Goal: Contribute content: Add original content to the website for others to see

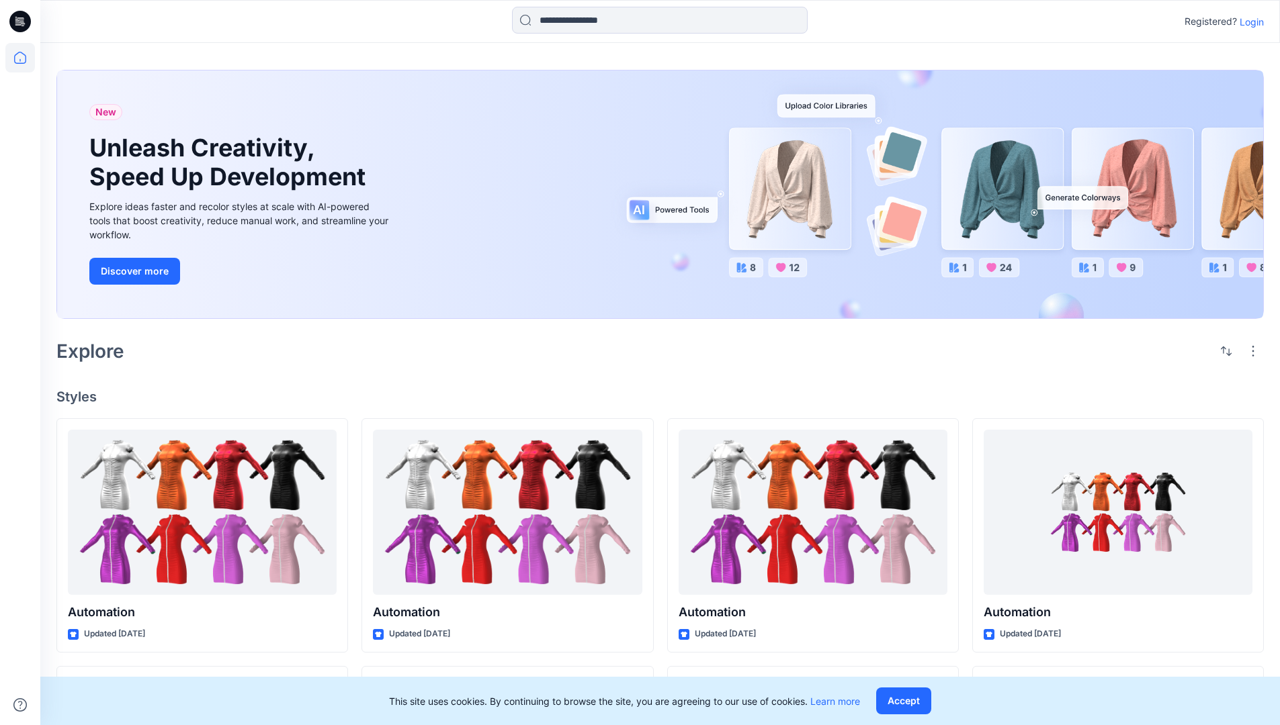
click at [1248, 21] on p "Login" at bounding box center [1251, 22] width 24 height 14
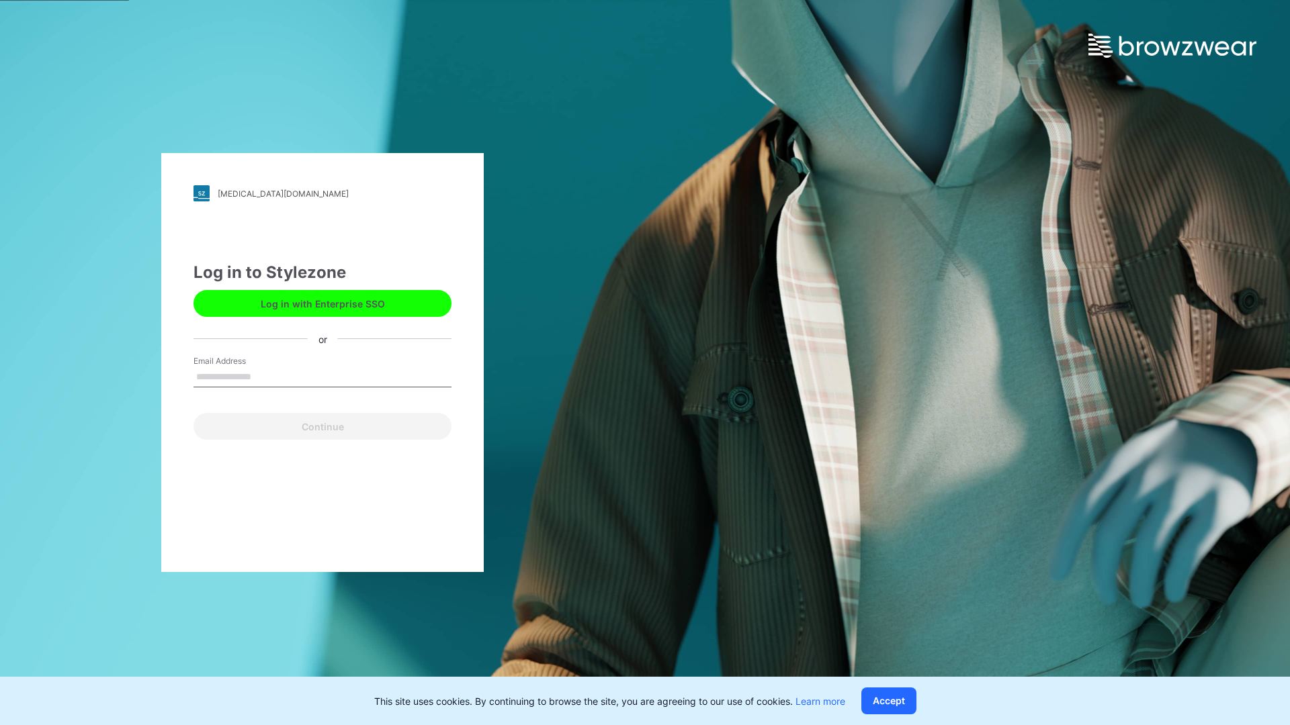
click at [265, 376] on input "Email Address" at bounding box center [322, 377] width 258 height 20
type input "**********"
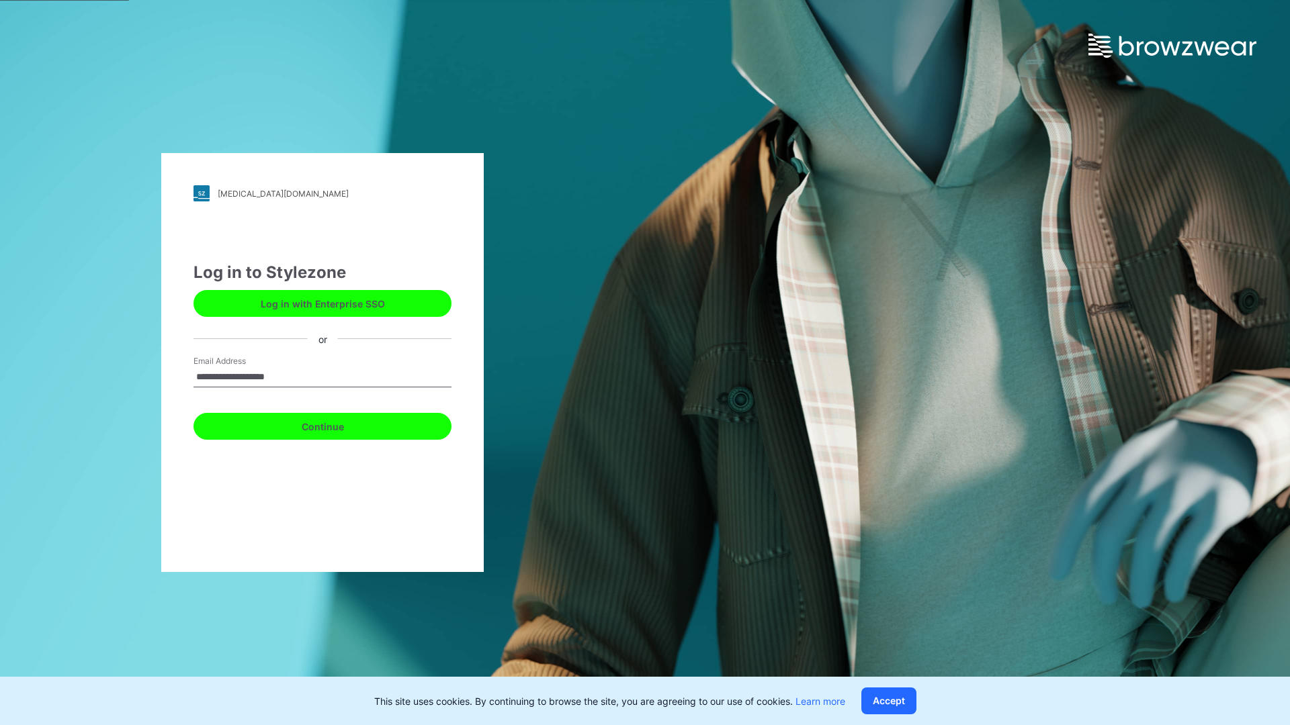
click at [337, 425] on button "Continue" at bounding box center [322, 426] width 258 height 27
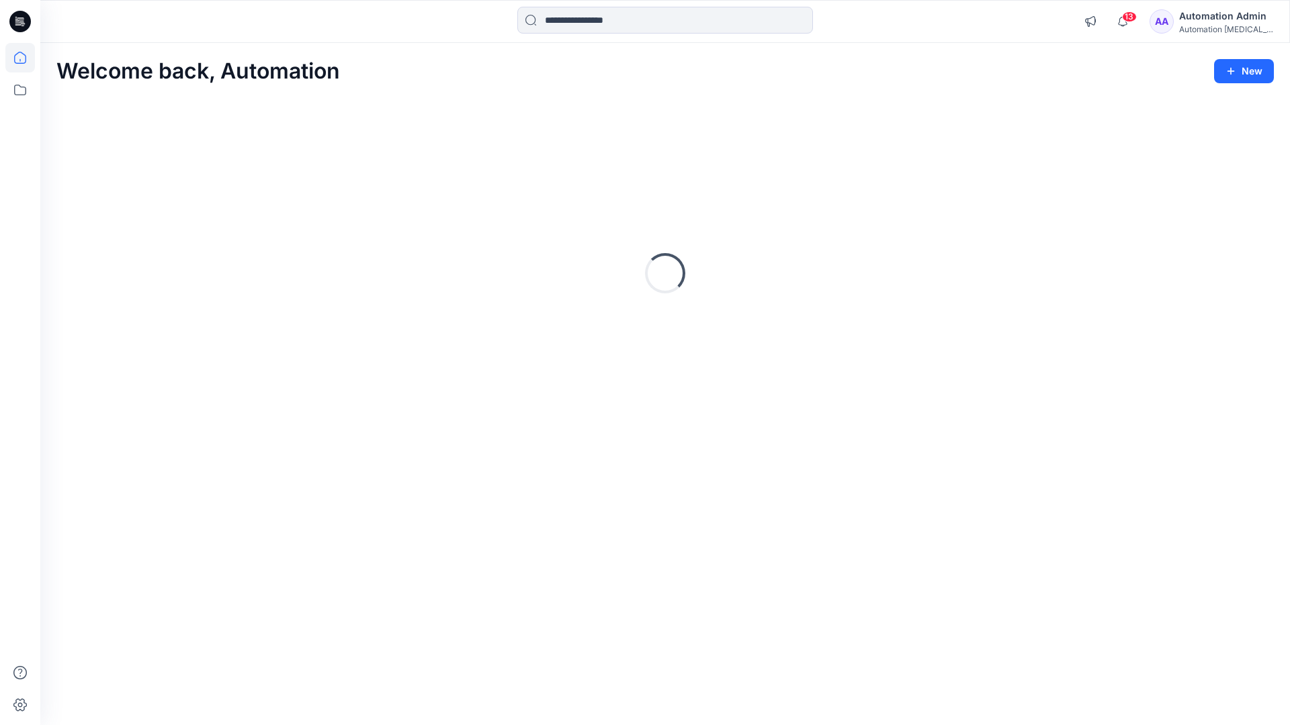
click at [26, 58] on icon at bounding box center [20, 58] width 12 height 12
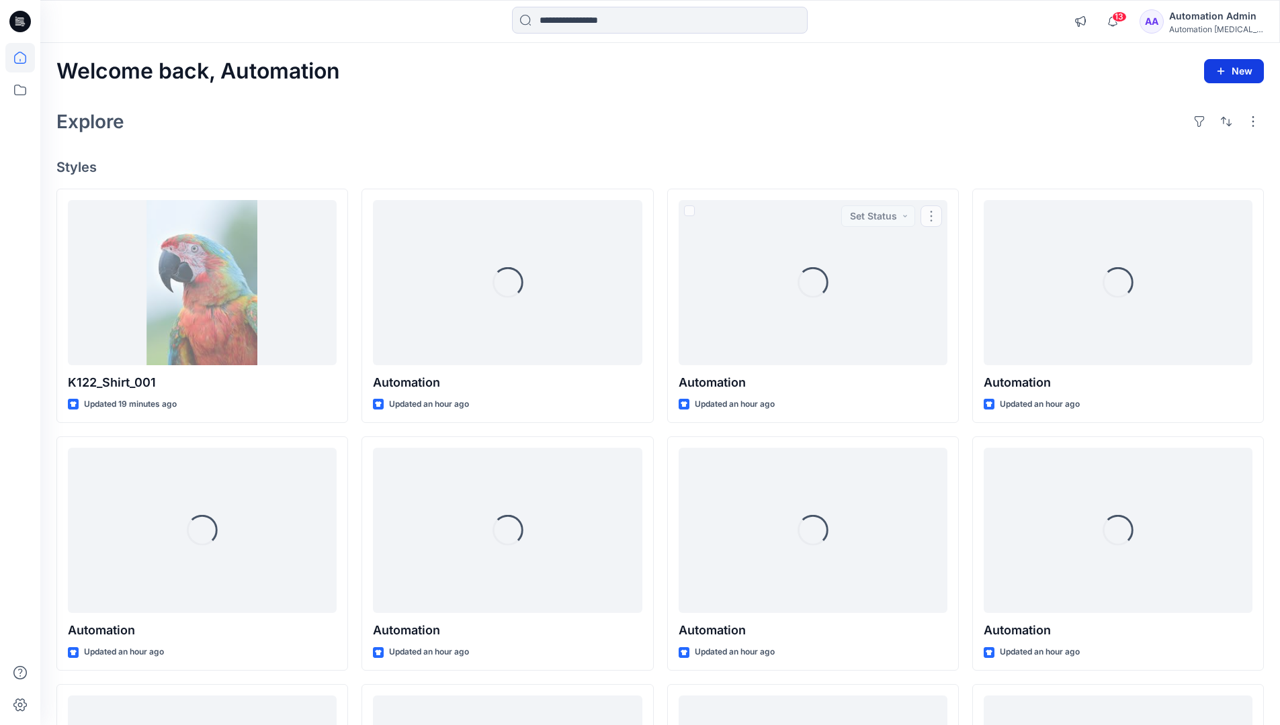
click at [1241, 77] on button "New" at bounding box center [1234, 71] width 60 height 24
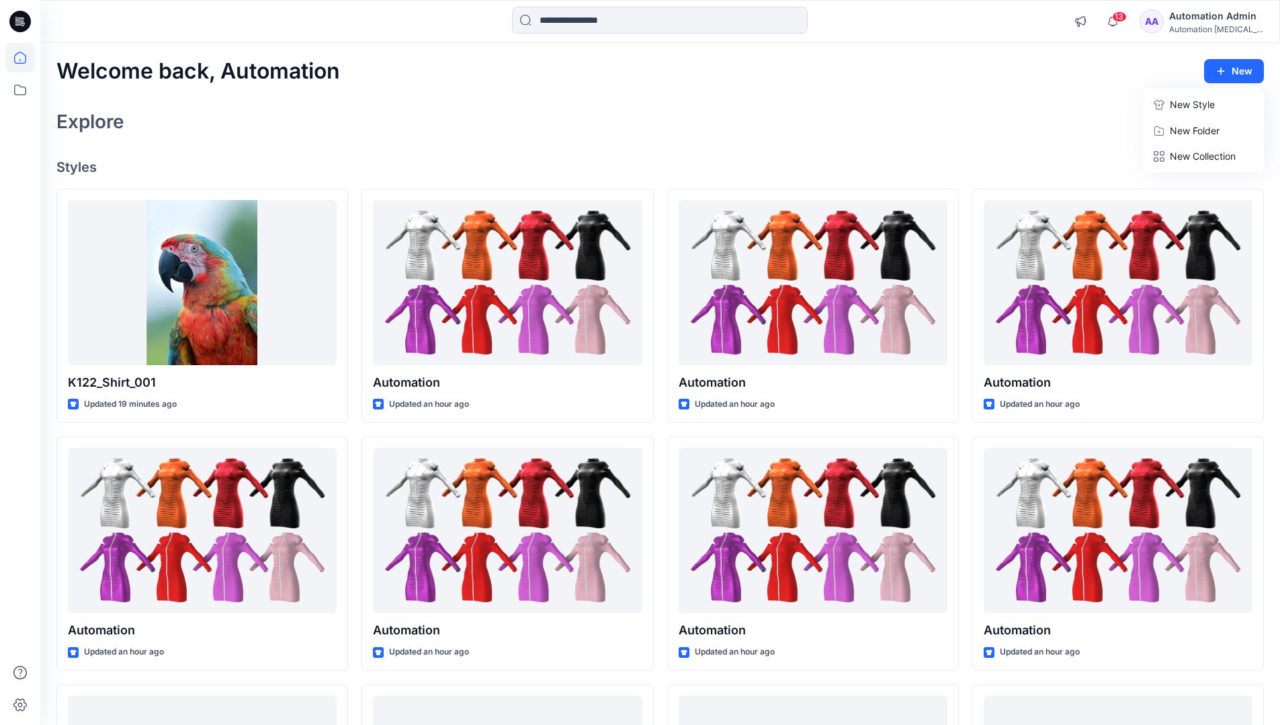
click at [1180, 103] on p "New Style" at bounding box center [1191, 105] width 45 height 16
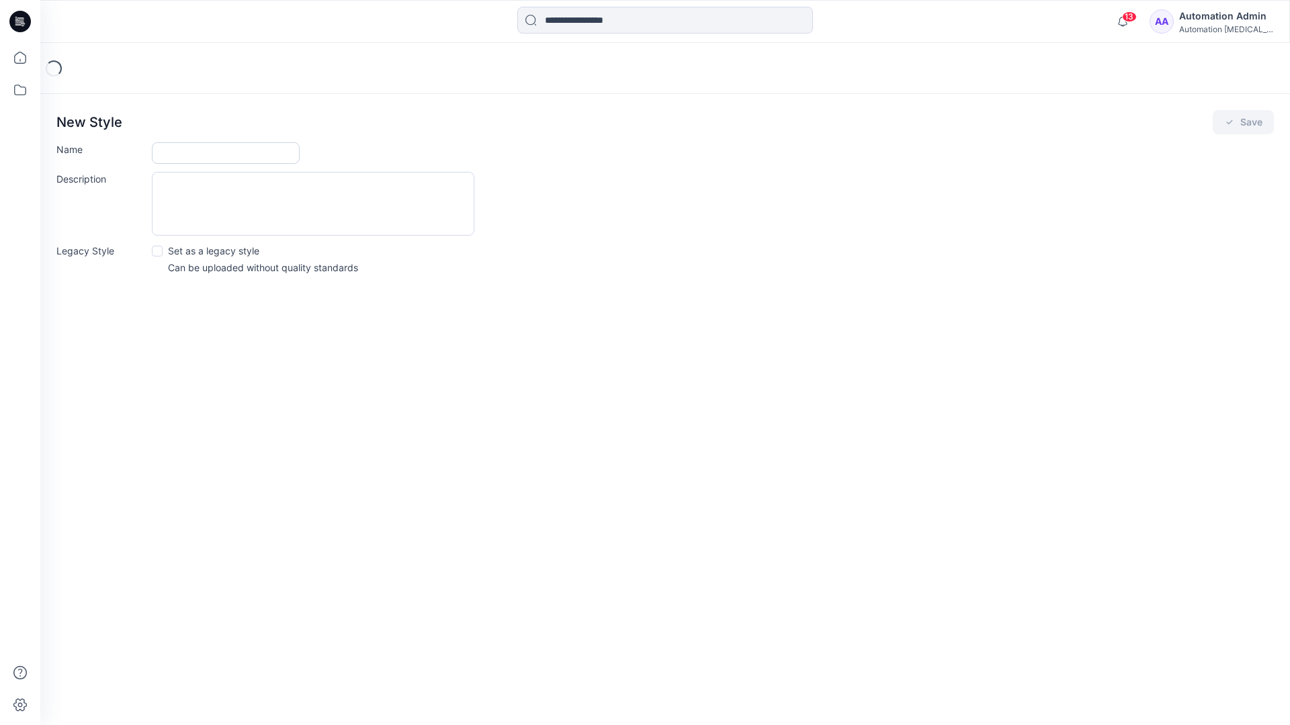
click at [200, 148] on input "Name" at bounding box center [226, 152] width 148 height 21
type input "**********"
click at [1239, 124] on button "Save" at bounding box center [1242, 122] width 61 height 24
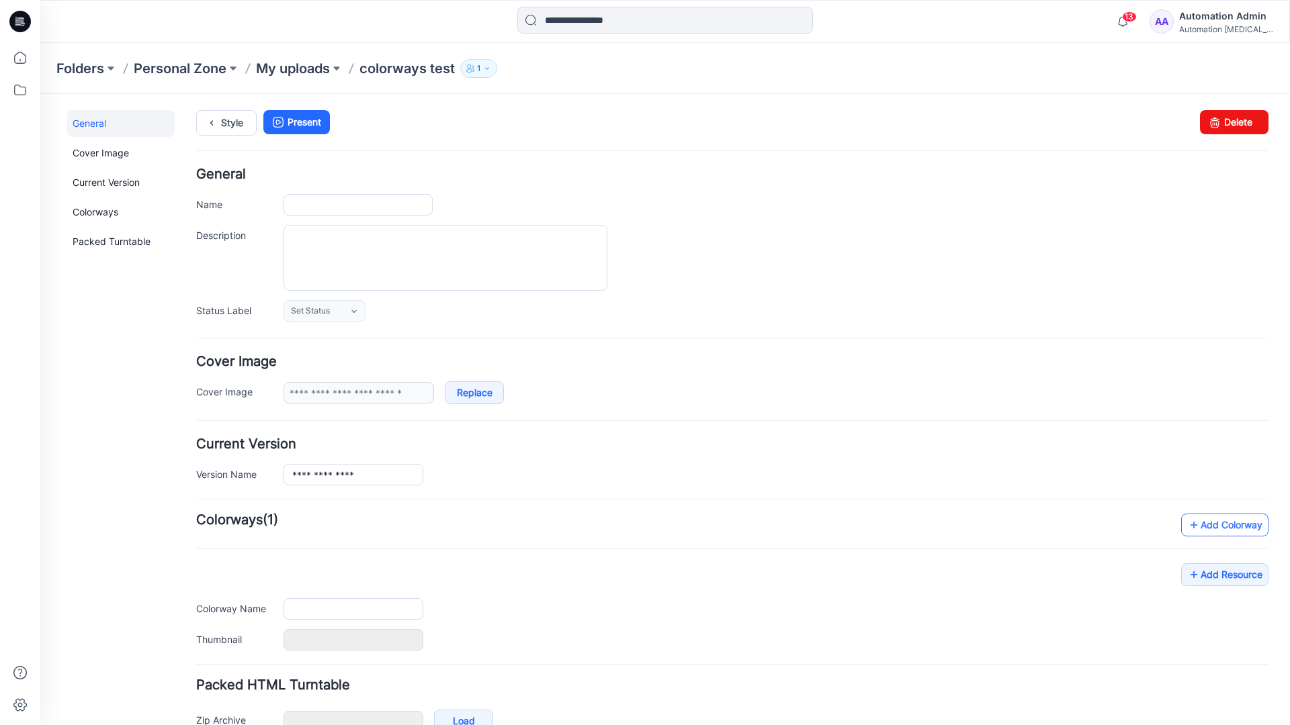
click at [1205, 530] on link "Add Colorway" at bounding box center [1224, 525] width 87 height 23
type input "**********"
click at [1204, 526] on link "Add Colorway" at bounding box center [1224, 525] width 87 height 23
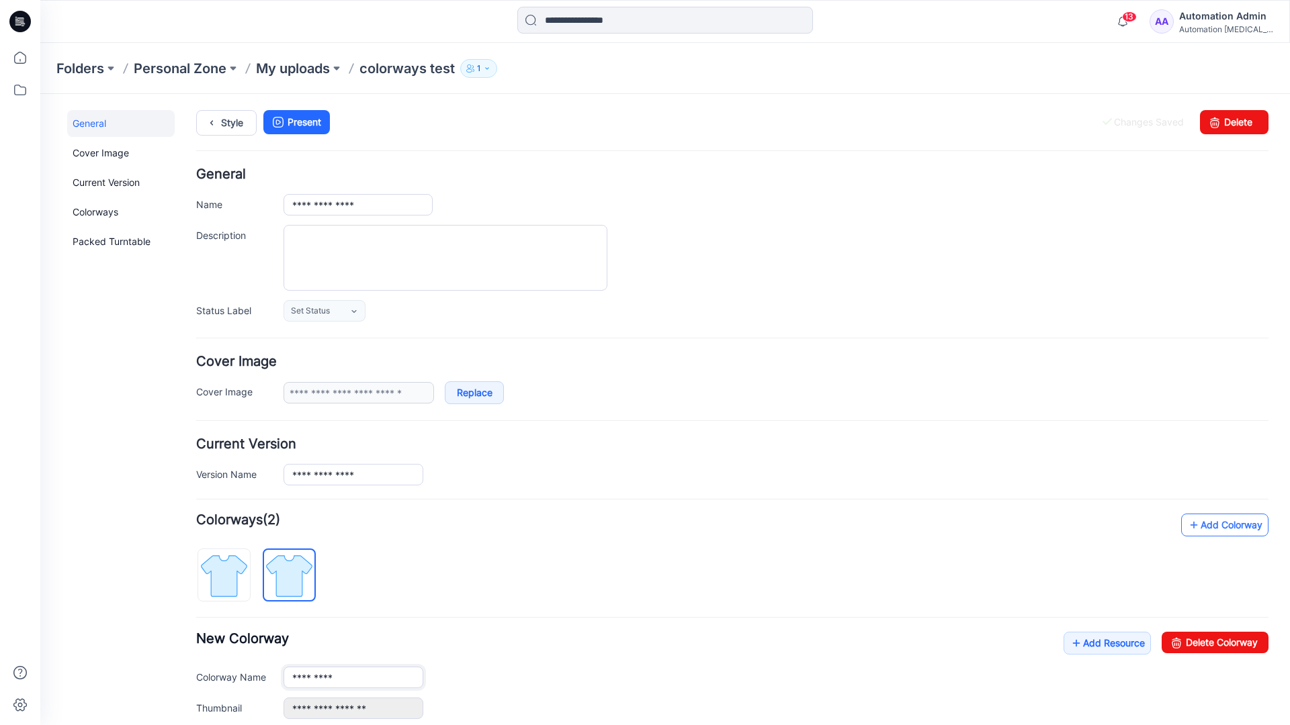
type input "**********"
click at [300, 574] on img at bounding box center [289, 576] width 50 height 50
click at [334, 680] on input "**********" at bounding box center [353, 677] width 140 height 21
click at [353, 676] on input "**********" at bounding box center [353, 677] width 140 height 21
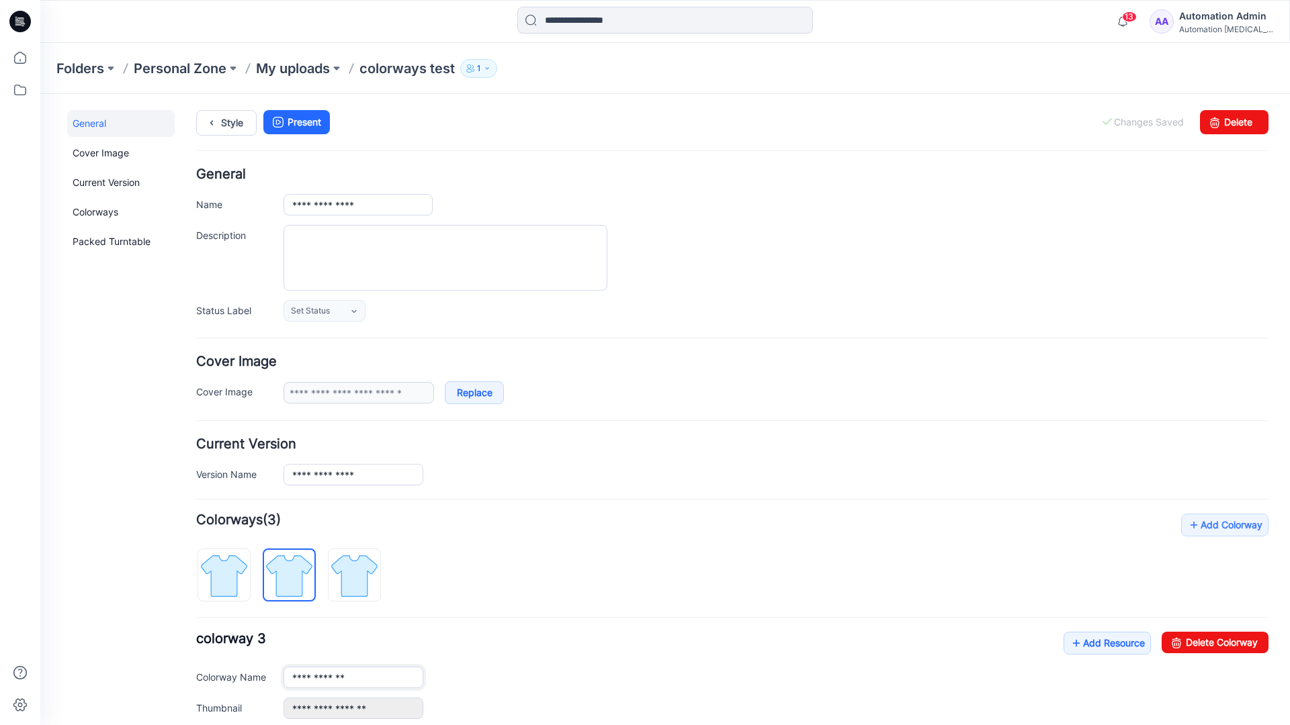
click at [353, 676] on input "**********" at bounding box center [353, 677] width 140 height 21
type input "*"
click at [238, 566] on img at bounding box center [224, 576] width 50 height 50
click at [1100, 646] on link "Add Resource" at bounding box center [1106, 643] width 87 height 23
type input "**********"
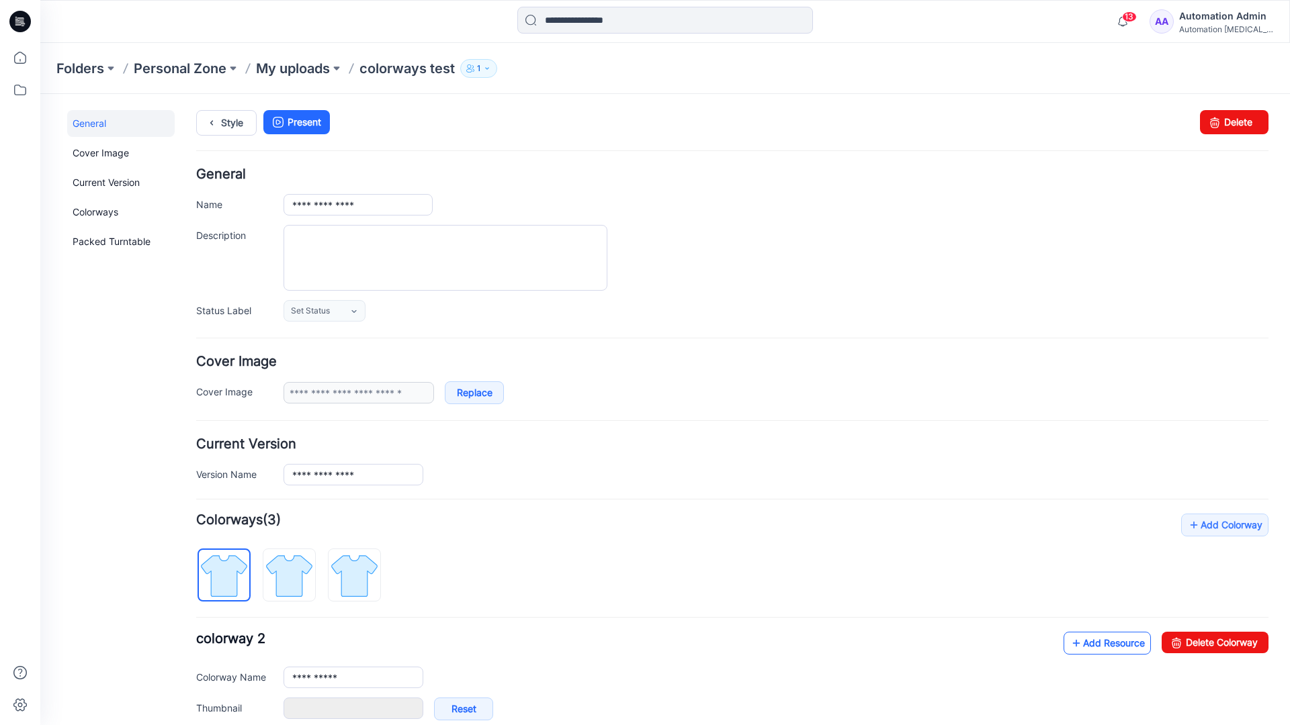
type input "**********"
click at [269, 709] on link at bounding box center [270, 708] width 11 height 11
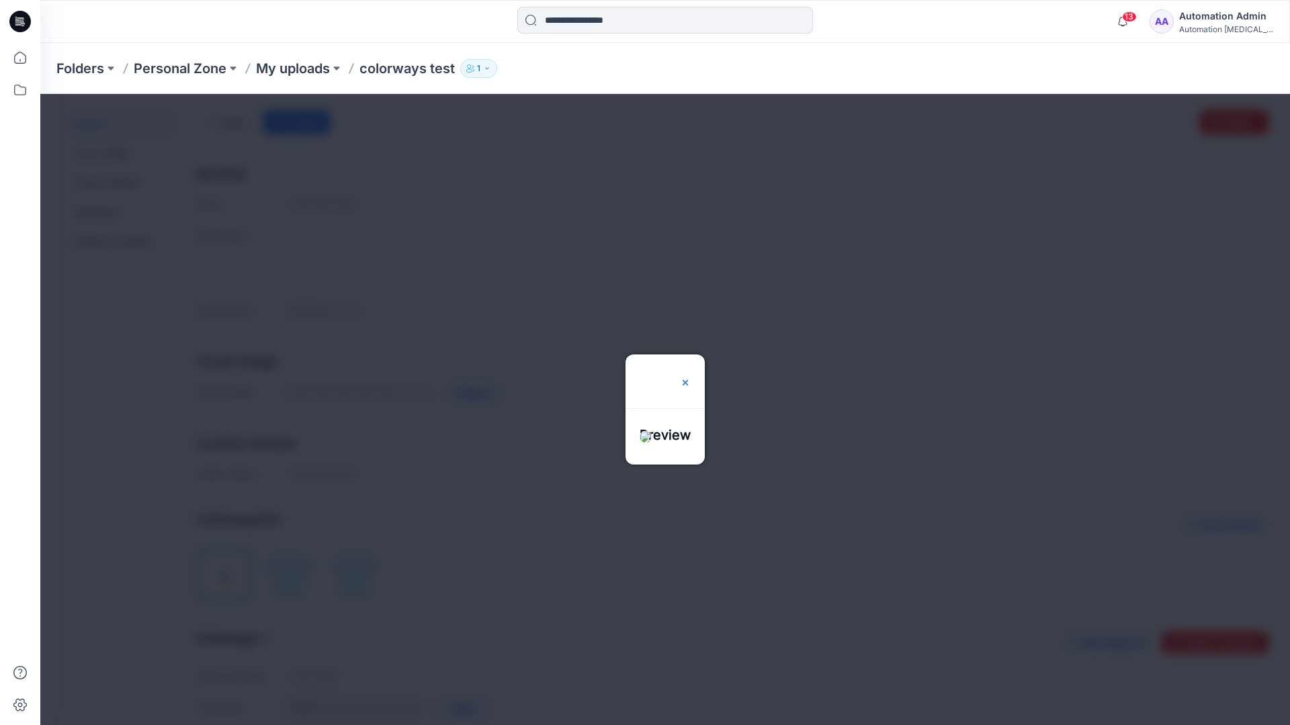
click at [691, 377] on img at bounding box center [685, 382] width 11 height 11
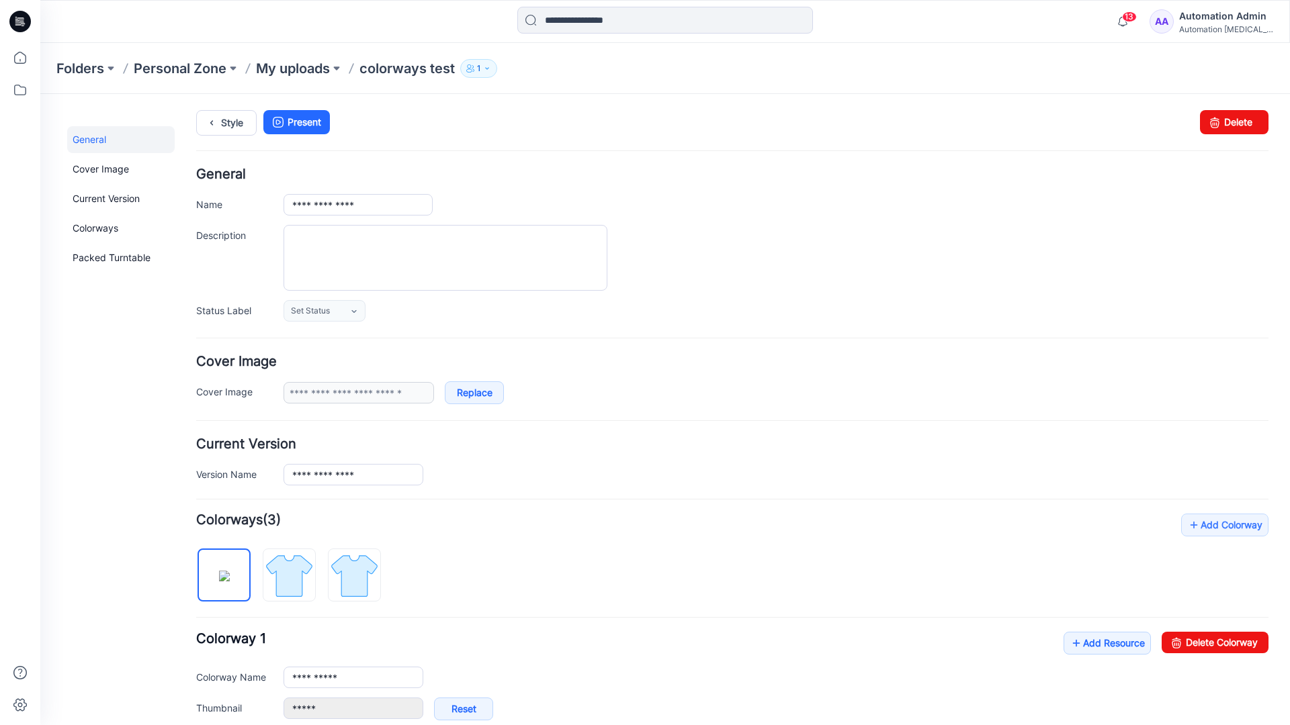
scroll to position [230, 0]
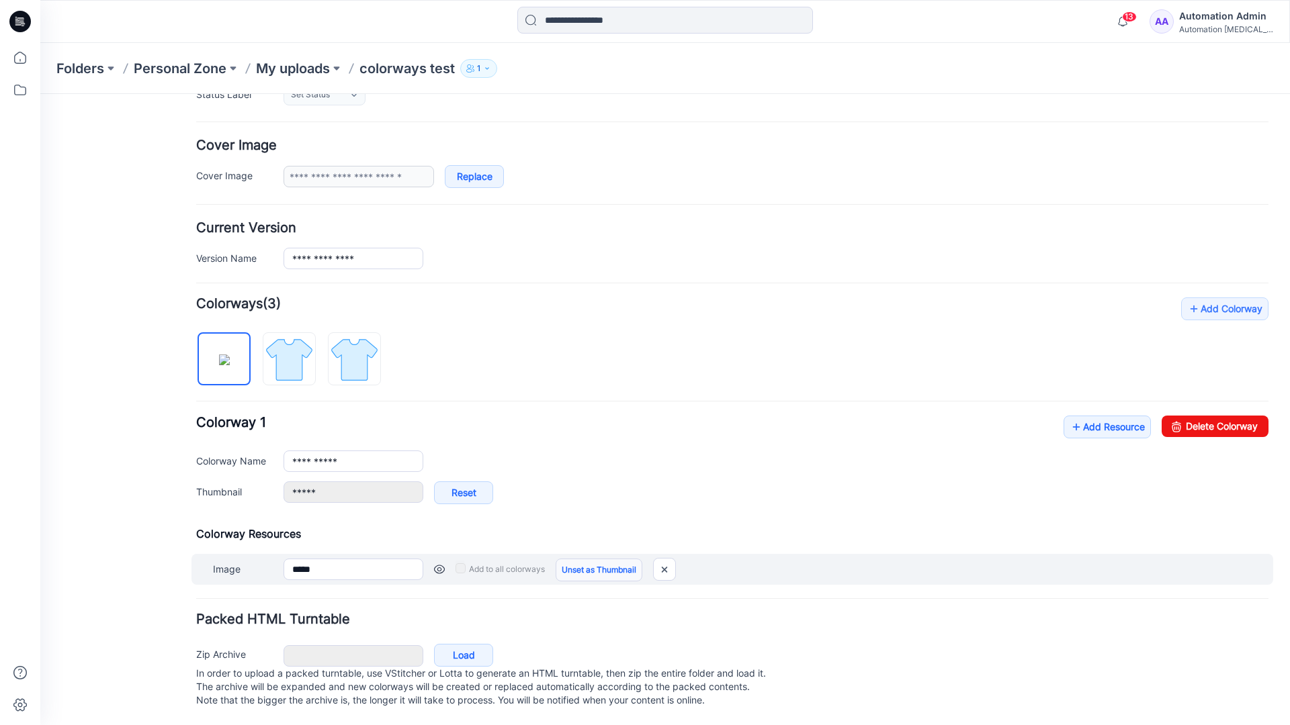
click at [594, 559] on link "Unset as Thumbnail" at bounding box center [598, 570] width 87 height 23
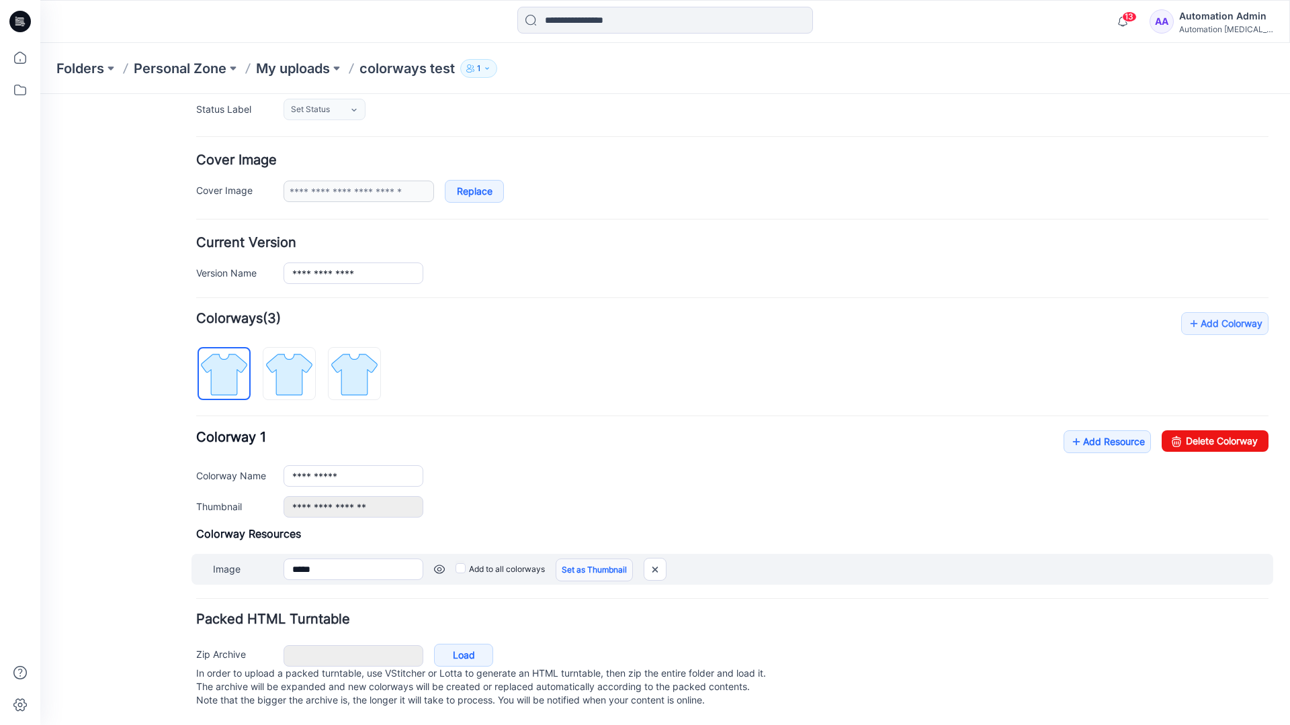
click at [574, 559] on link "Set as Thumbnail" at bounding box center [593, 570] width 77 height 23
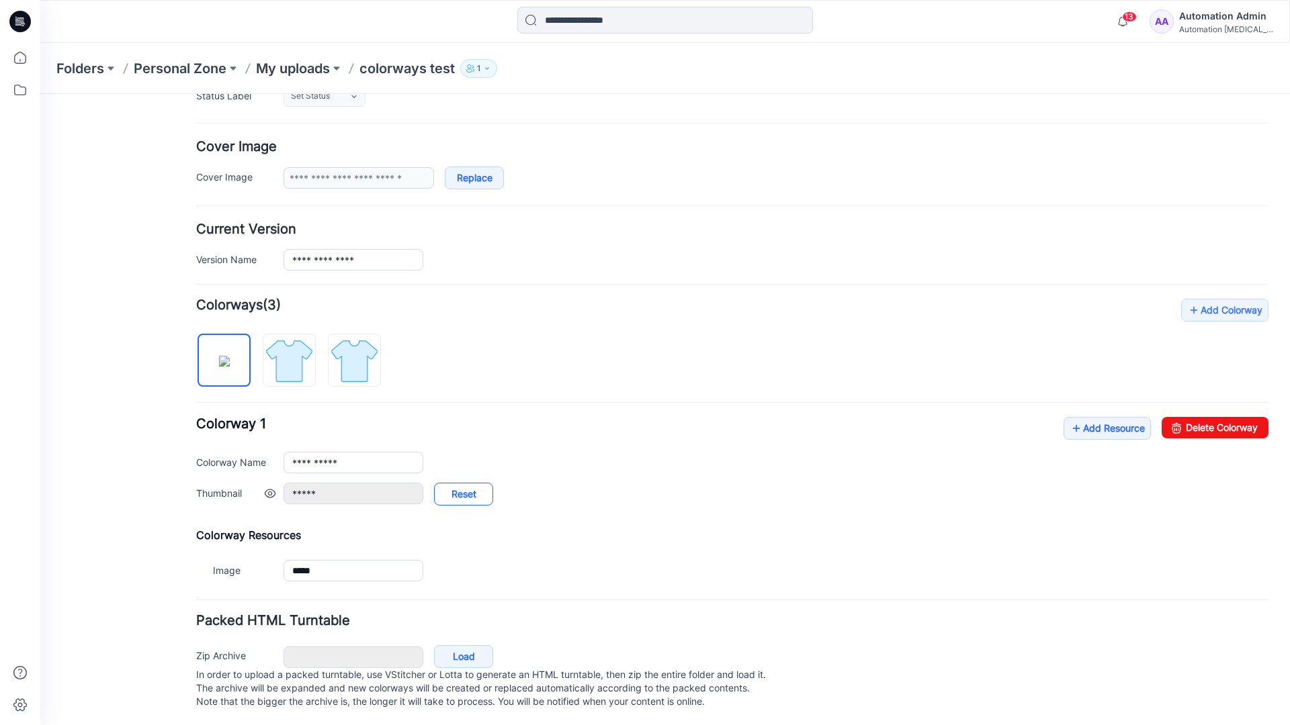
click at [463, 496] on link "Reset" at bounding box center [463, 494] width 59 height 23
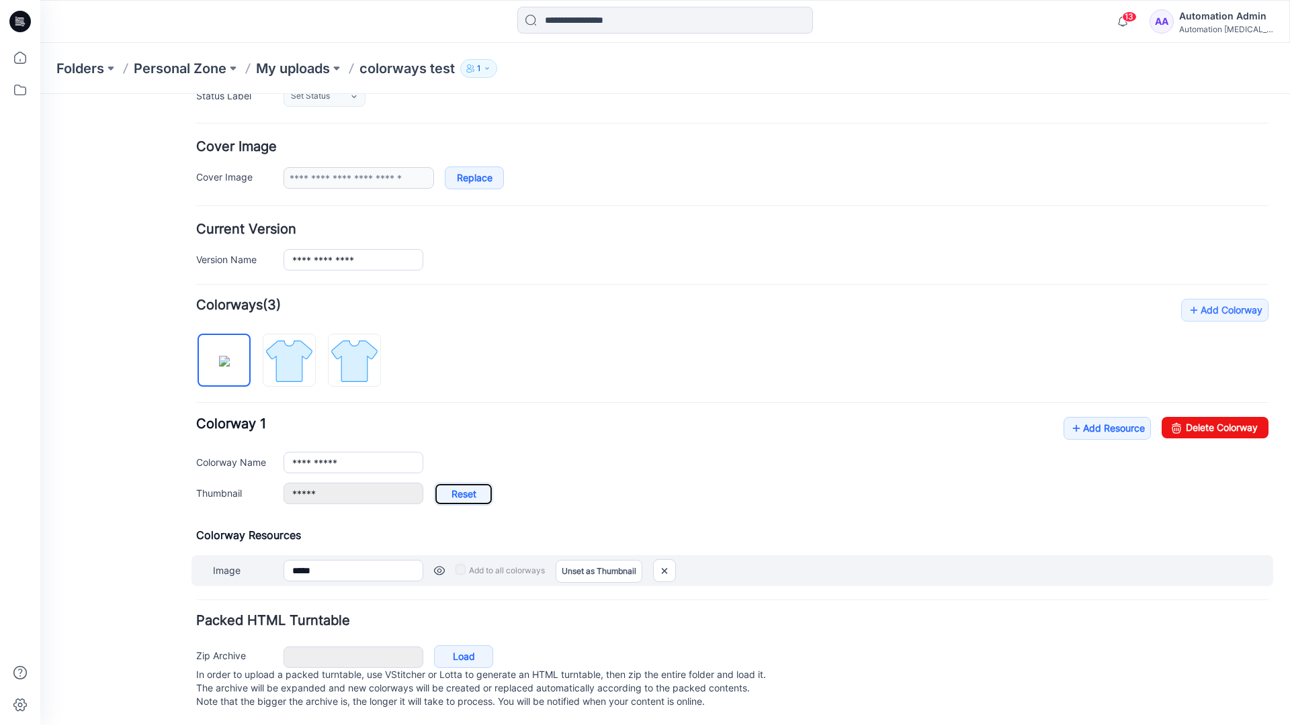
type input "**********"
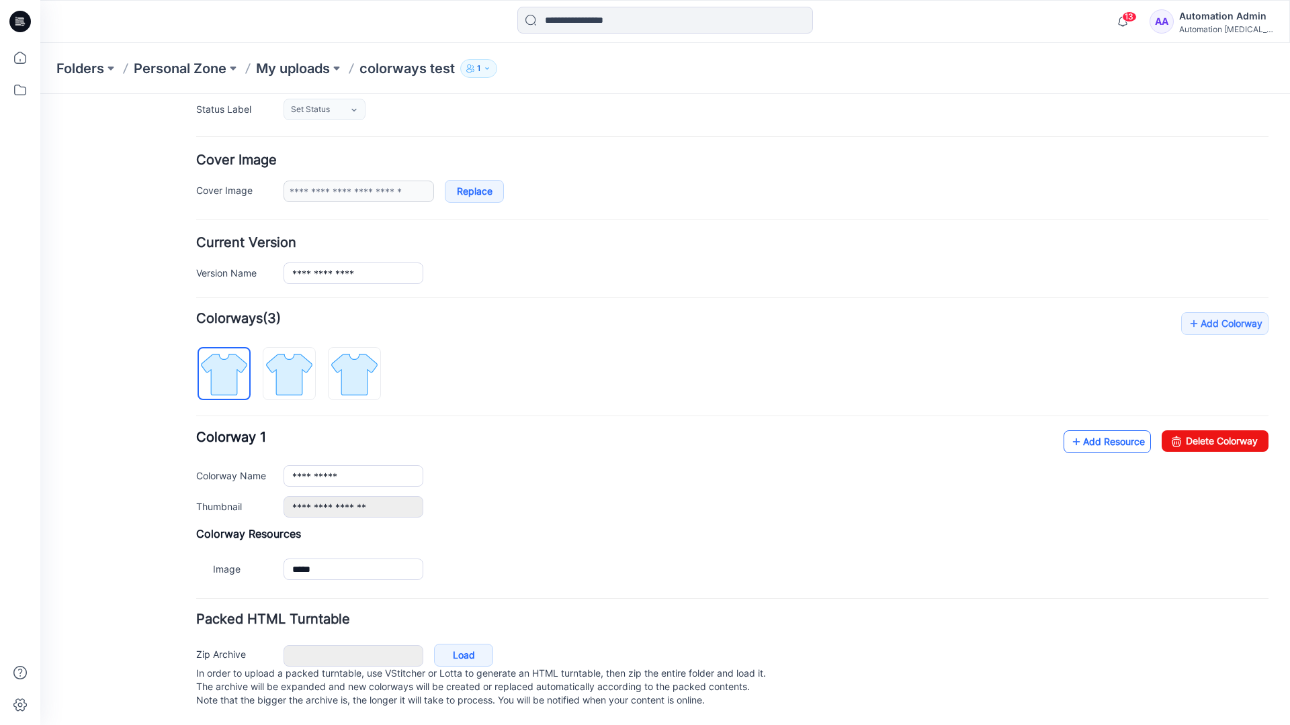
click at [1098, 431] on link "Add Resource" at bounding box center [1106, 442] width 87 height 23
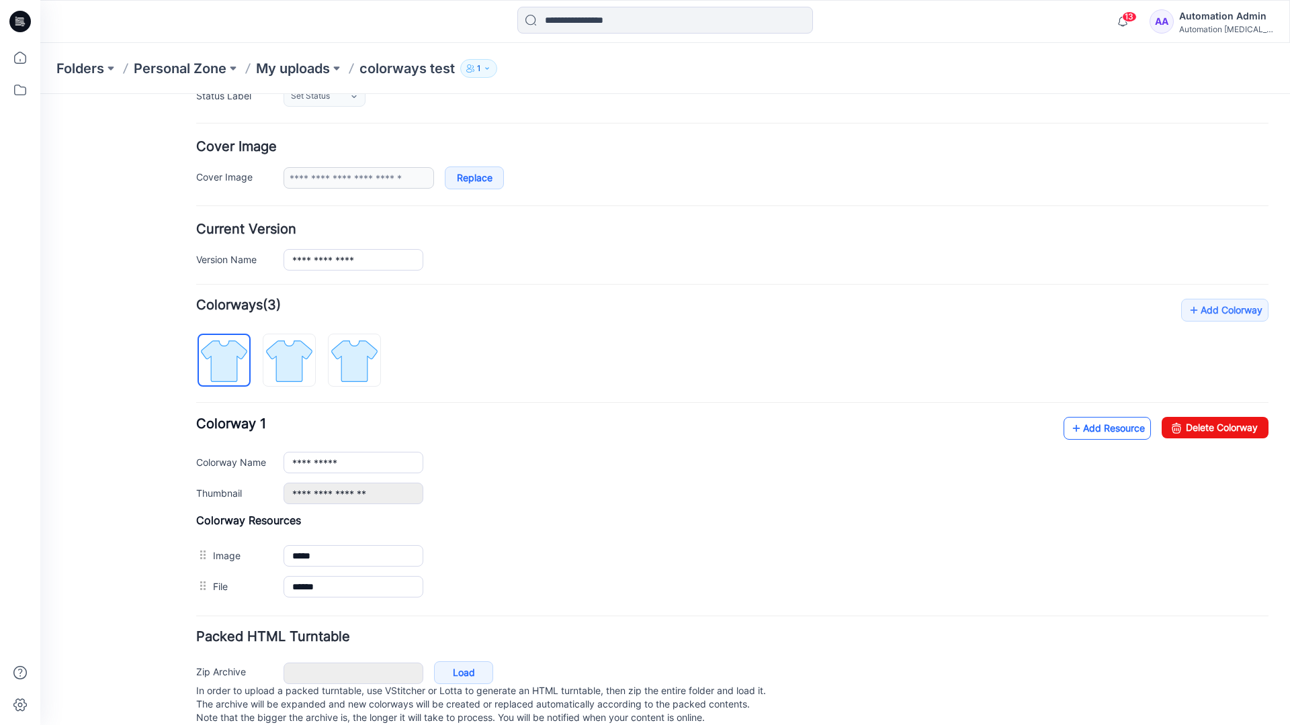
click at [1105, 429] on link "Add Resource" at bounding box center [1106, 428] width 87 height 23
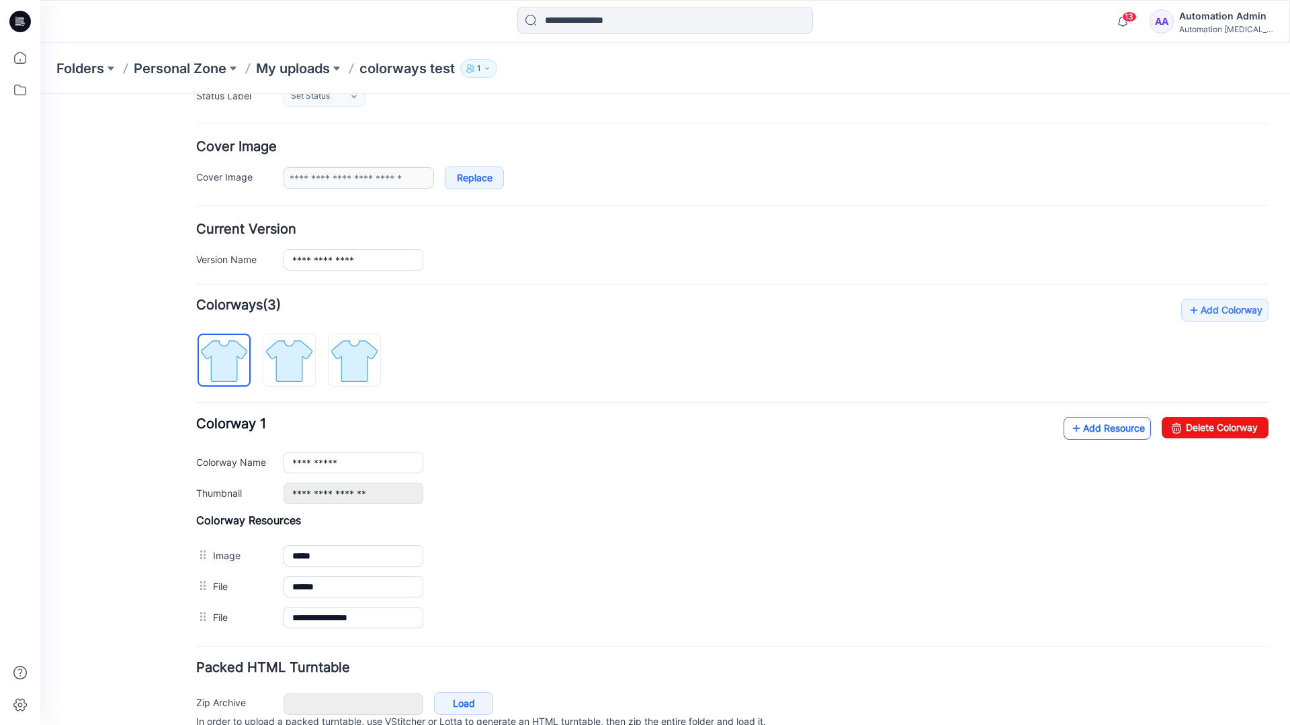
click at [1086, 429] on link "Add Resource" at bounding box center [1106, 428] width 87 height 23
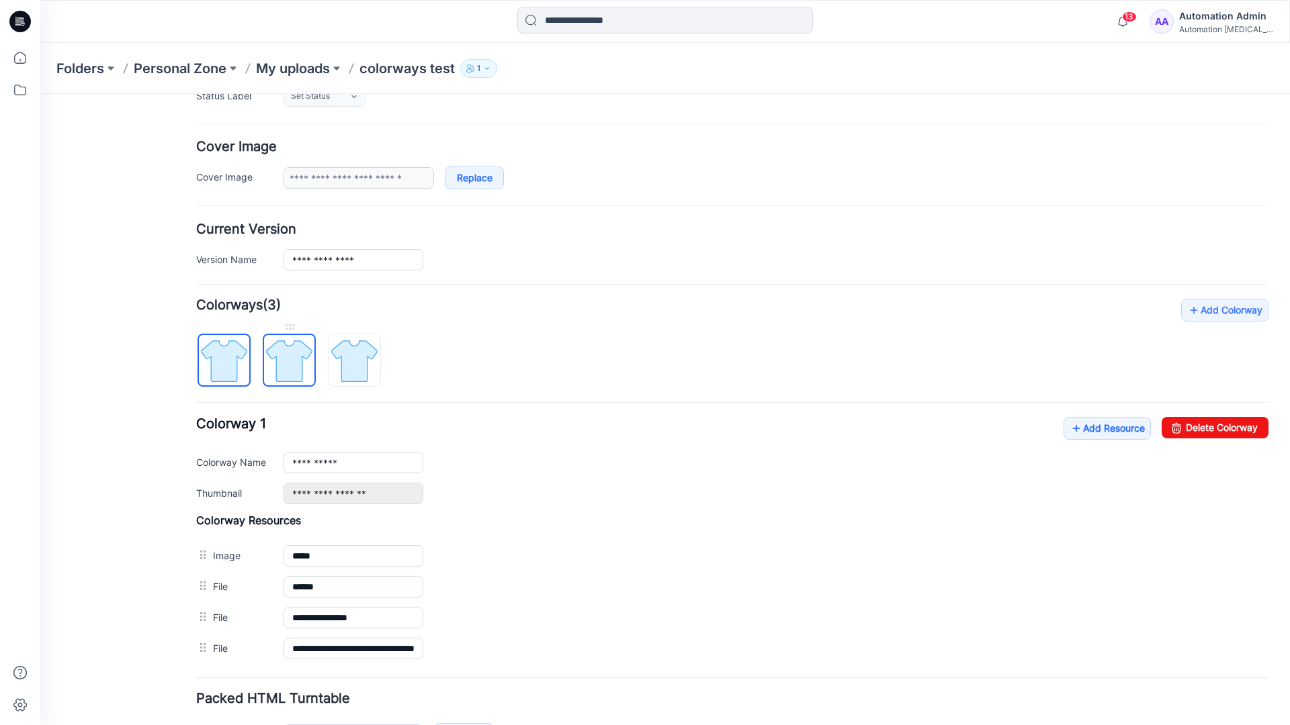
click at [302, 373] on img at bounding box center [289, 361] width 50 height 50
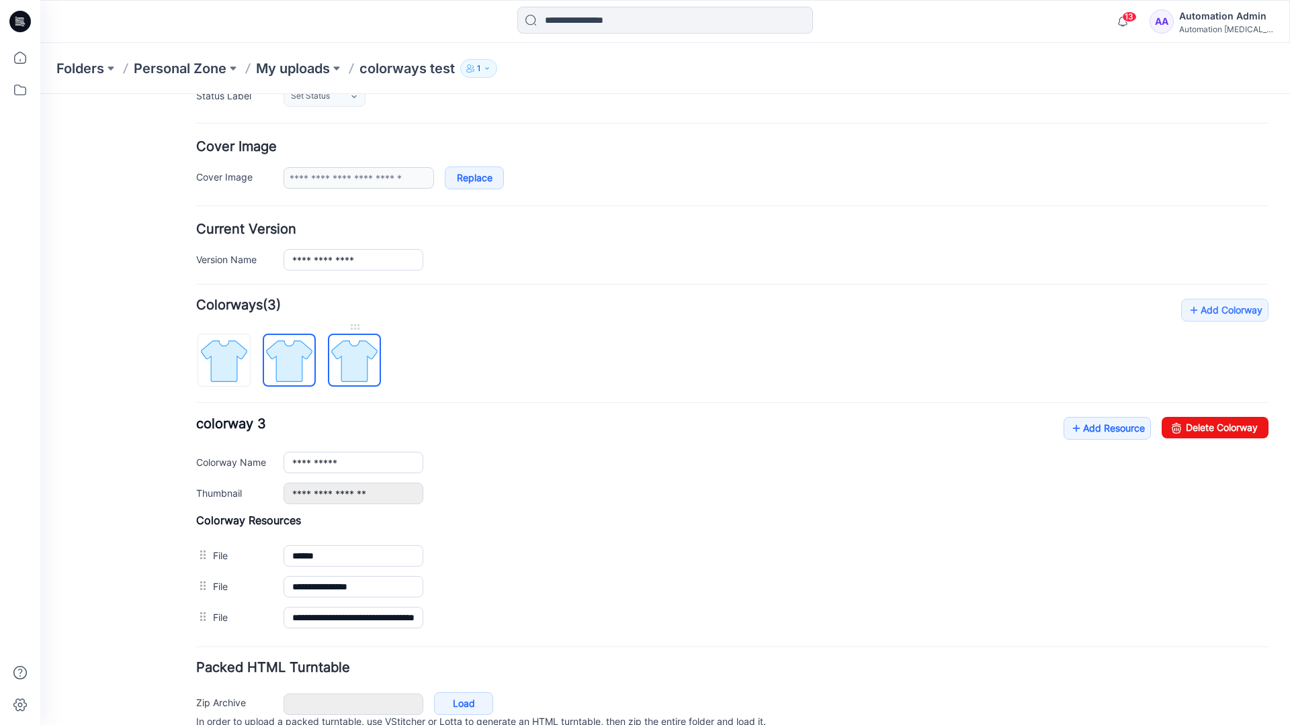
click at [370, 375] on img at bounding box center [354, 361] width 50 height 50
click at [303, 373] on img at bounding box center [289, 361] width 50 height 50
click at [242, 375] on img at bounding box center [224, 361] width 50 height 50
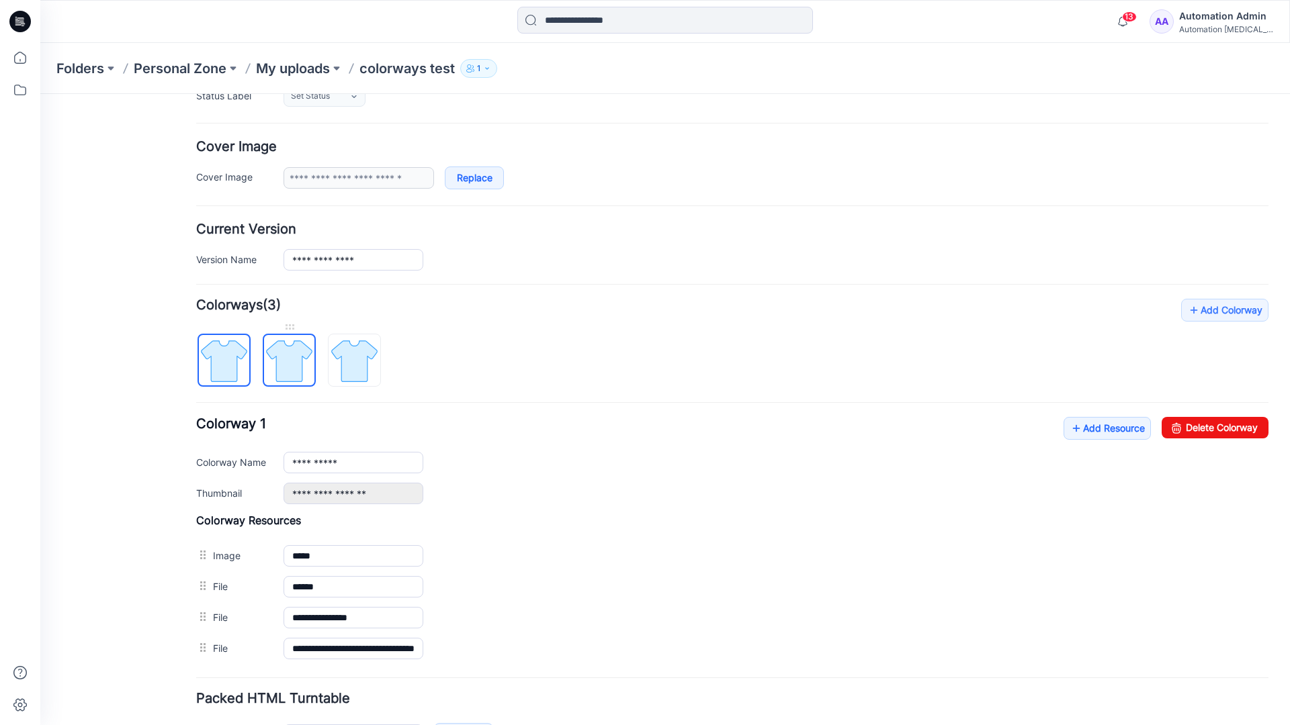
click at [283, 359] on img at bounding box center [289, 361] width 50 height 50
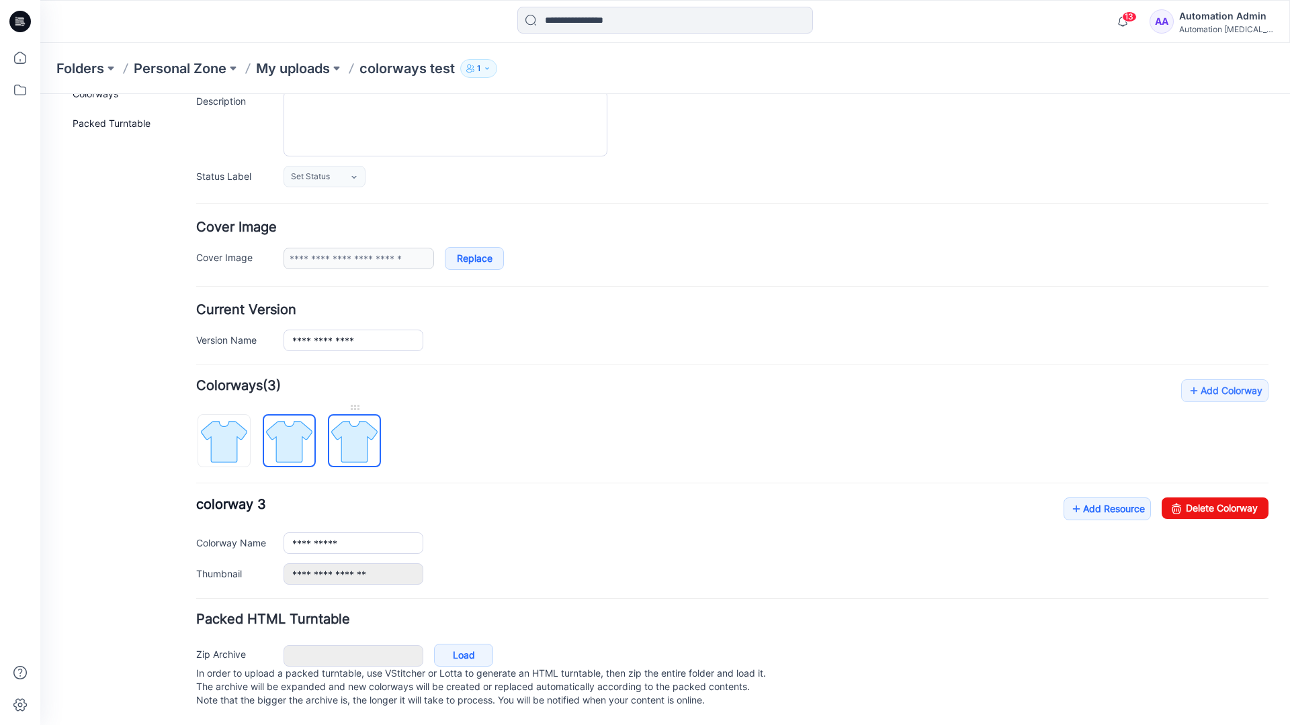
click at [354, 428] on img at bounding box center [354, 441] width 50 height 50
click at [284, 427] on img at bounding box center [289, 441] width 50 height 50
click at [348, 427] on img at bounding box center [354, 441] width 50 height 50
click at [289, 432] on img at bounding box center [289, 441] width 50 height 50
click at [233, 435] on img at bounding box center [224, 441] width 50 height 50
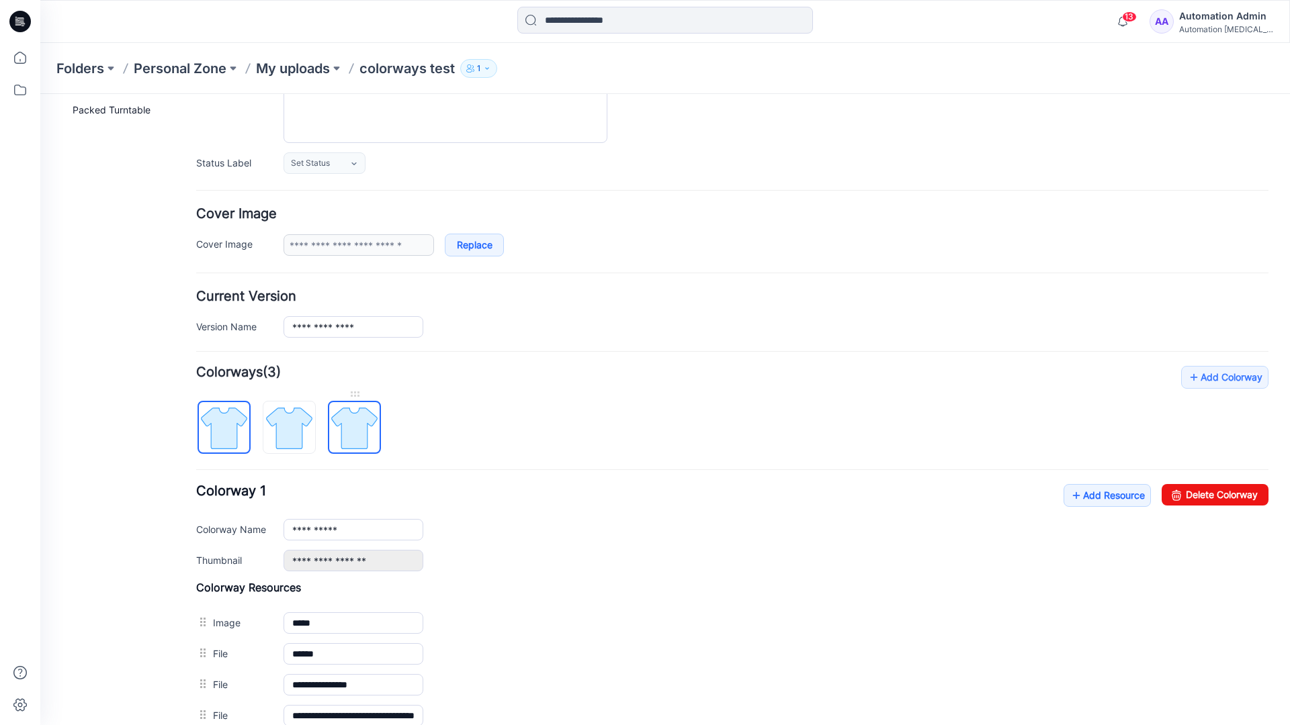
click at [352, 428] on img at bounding box center [354, 428] width 50 height 50
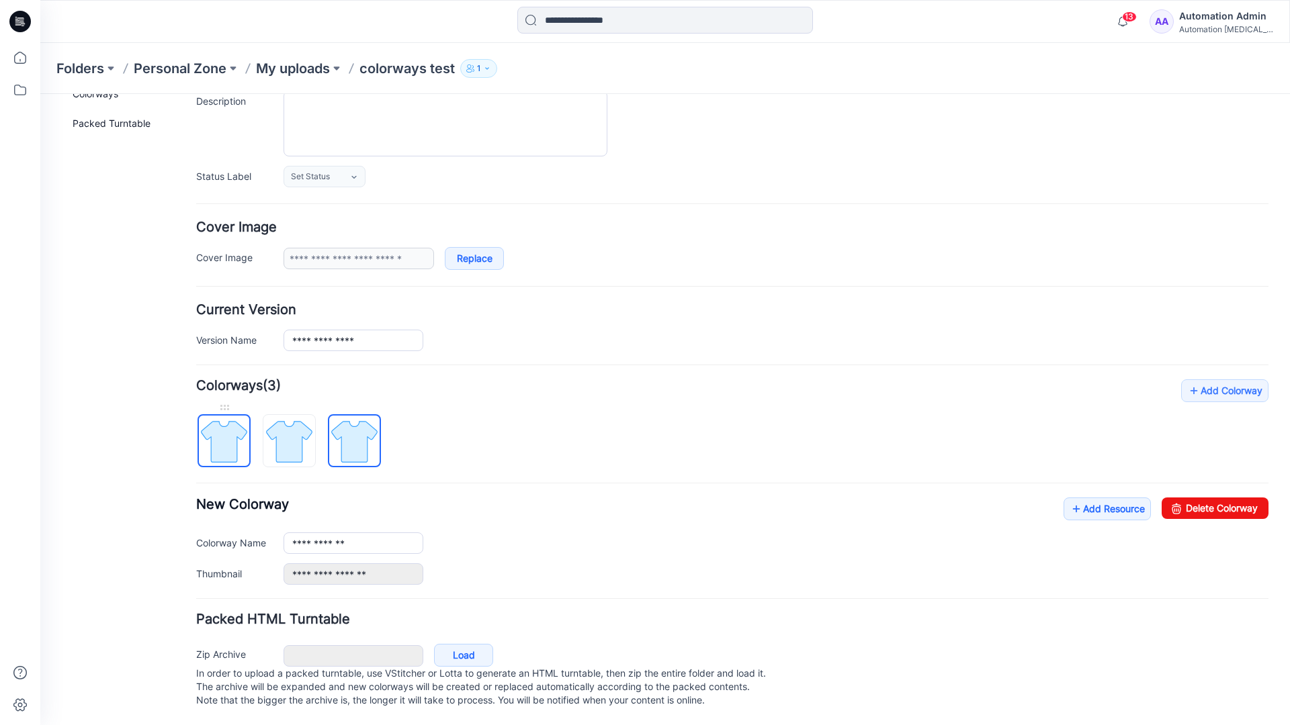
click at [238, 428] on img at bounding box center [224, 441] width 50 height 50
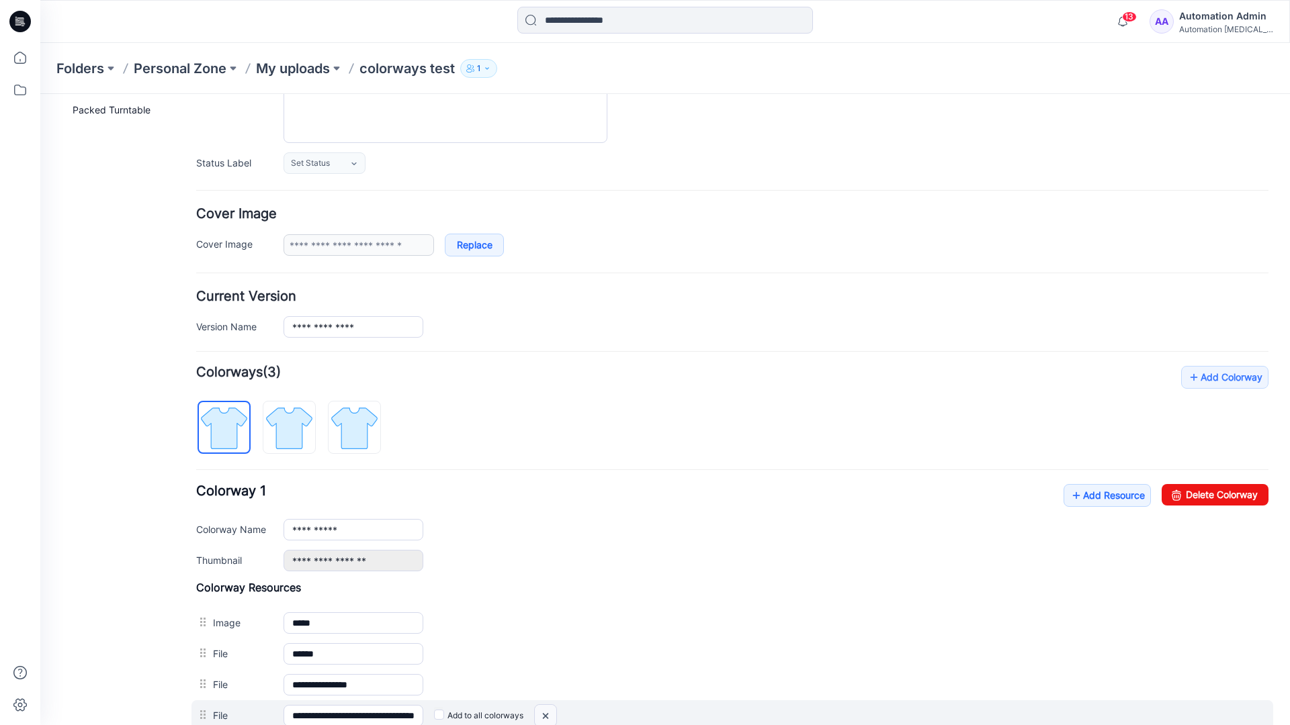
click at [40, 94] on img at bounding box center [40, 94] width 0 height 0
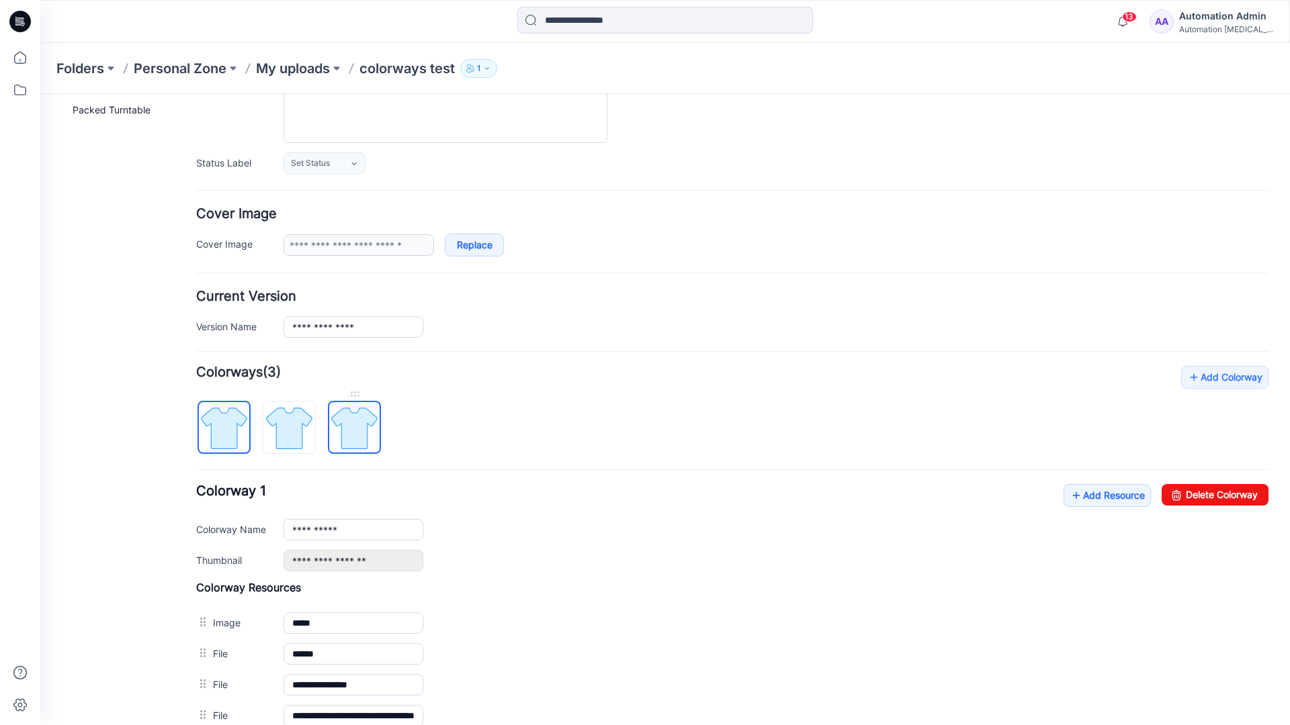
click at [353, 432] on img at bounding box center [354, 428] width 50 height 50
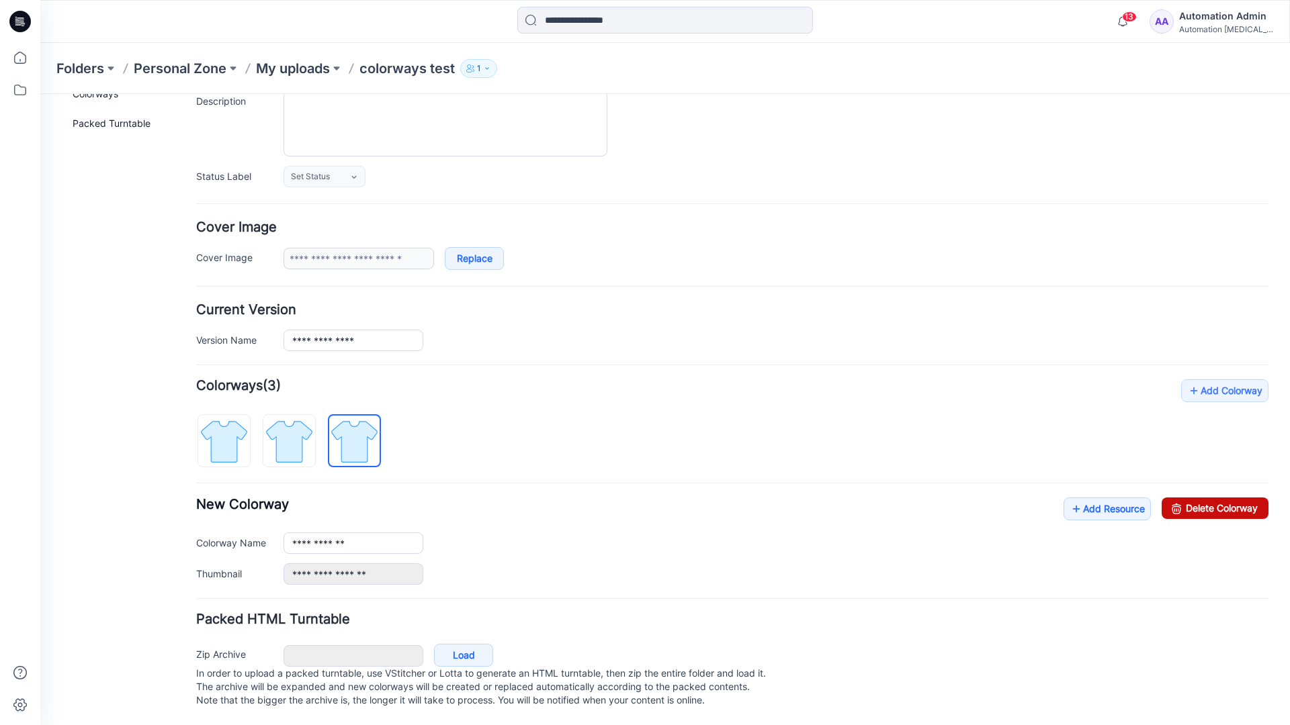
click at [1186, 498] on link "Delete Colorway" at bounding box center [1214, 508] width 107 height 21
click at [310, 421] on img at bounding box center [289, 441] width 50 height 50
click at [1226, 498] on link "Delete Colorway" at bounding box center [1214, 508] width 107 height 21
type input "**********"
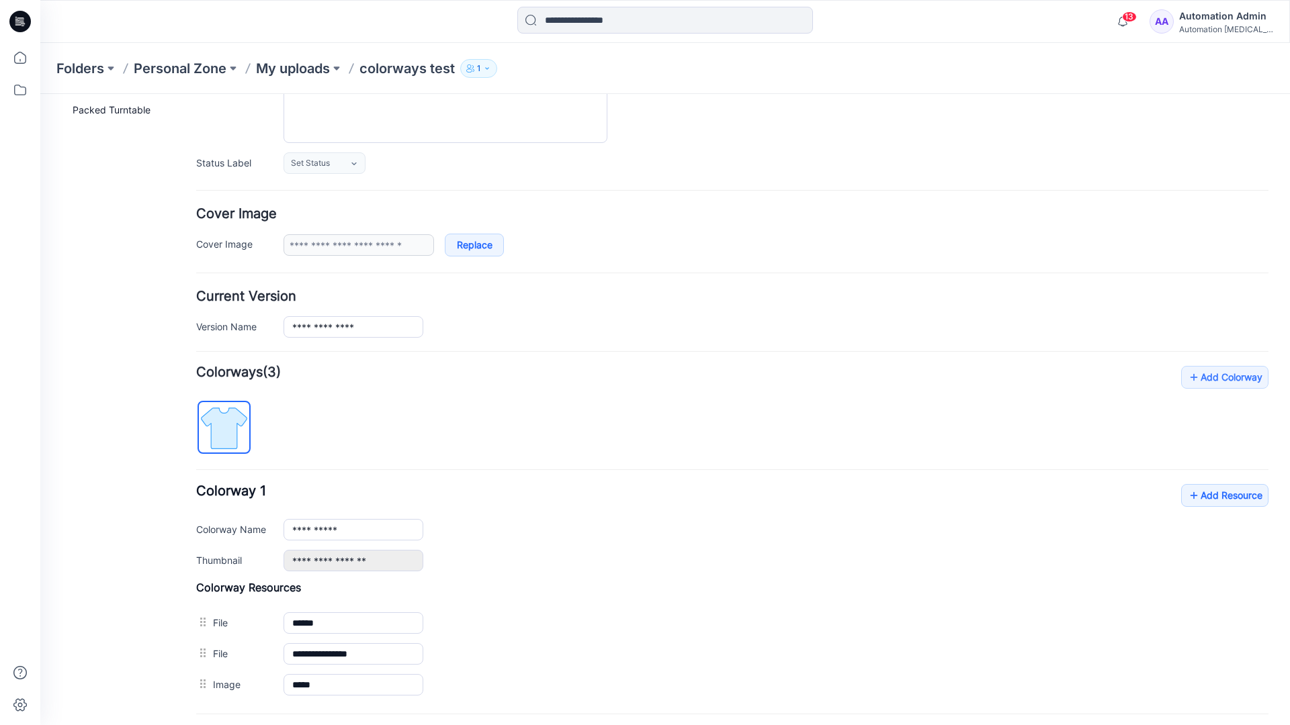
scroll to position [0, 0]
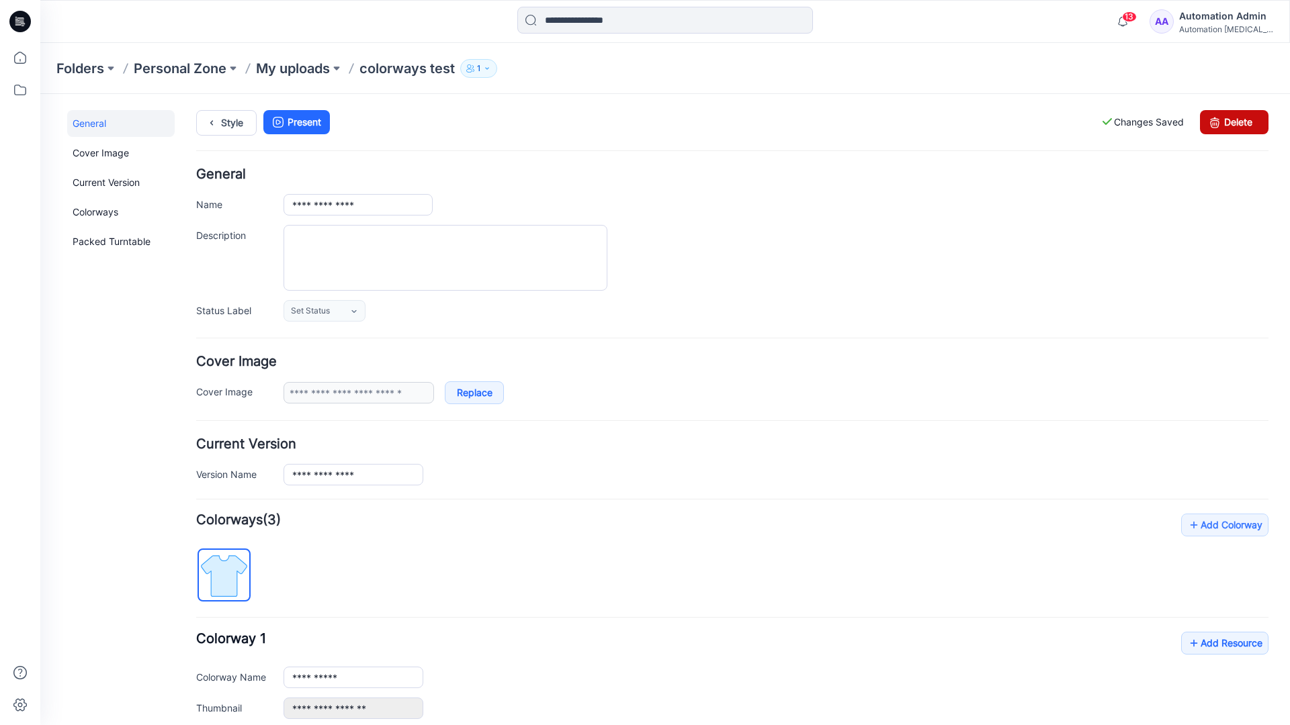
click at [1234, 122] on link "Delete" at bounding box center [1234, 122] width 69 height 24
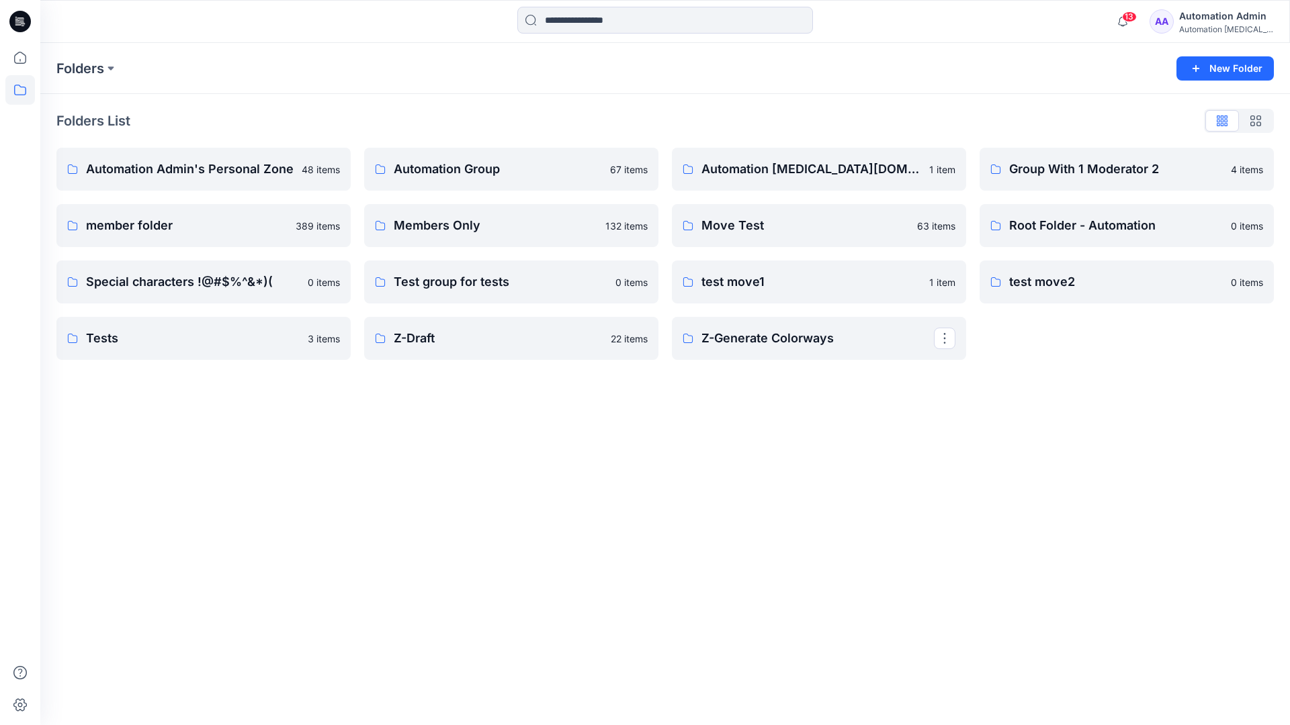
click at [1229, 20] on div "Automation Admin" at bounding box center [1226, 16] width 94 height 16
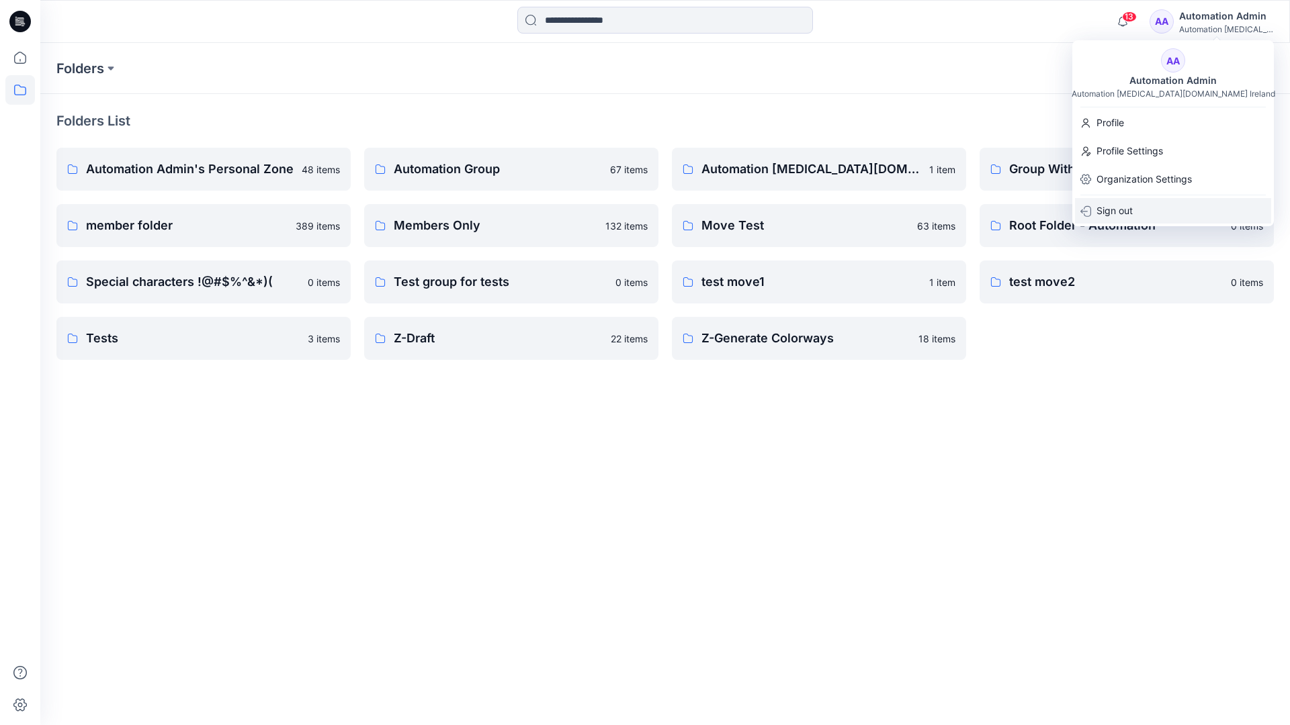
click at [1130, 206] on p "Sign out" at bounding box center [1114, 211] width 36 height 26
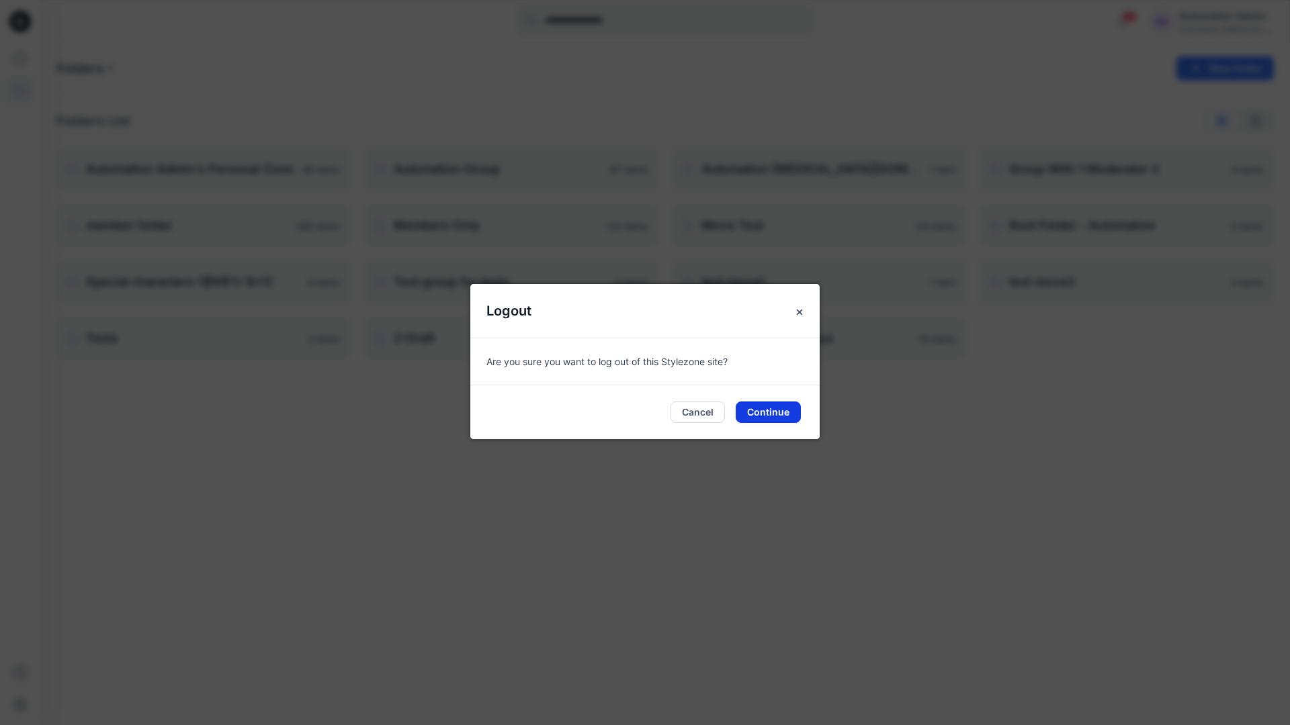
click at [770, 413] on button "Continue" at bounding box center [768, 412] width 65 height 21
